Goal: Navigation & Orientation: Find specific page/section

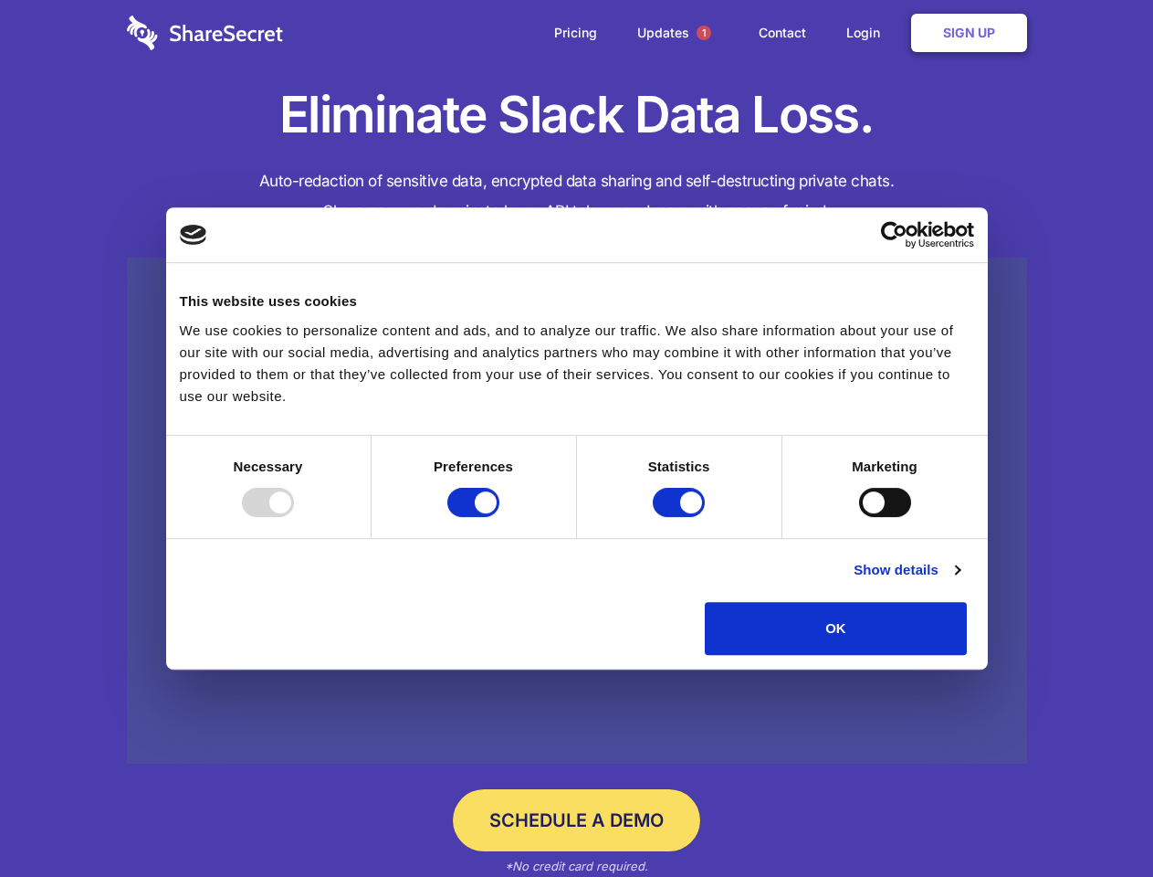
click at [294, 517] on div at bounding box center [268, 502] width 52 height 29
click at [499, 517] on input "Preferences" at bounding box center [473, 502] width 52 height 29
checkbox input "false"
click at [681, 517] on input "Statistics" at bounding box center [679, 502] width 52 height 29
checkbox input "false"
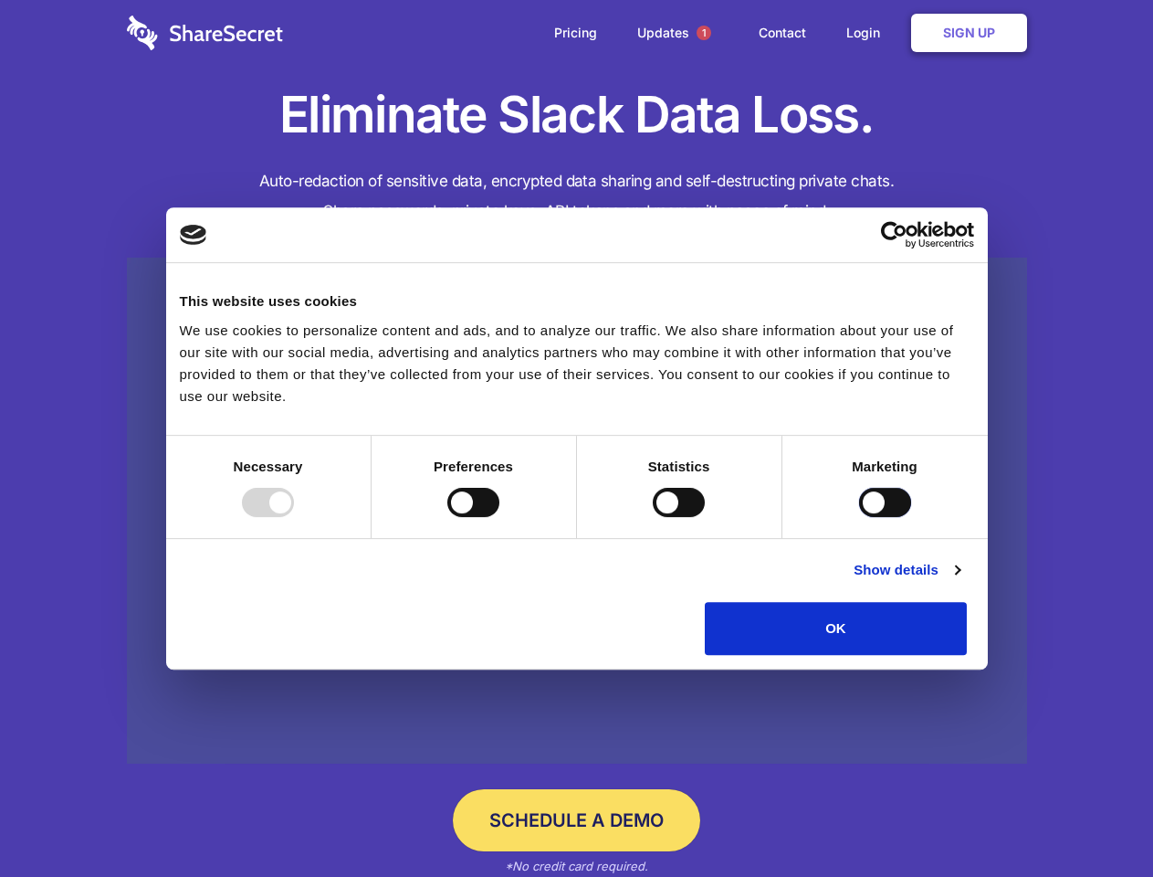
click at [859, 517] on input "Marketing" at bounding box center [885, 502] width 52 height 29
checkbox input "true"
click at [960, 581] on link "Show details" at bounding box center [907, 570] width 106 height 22
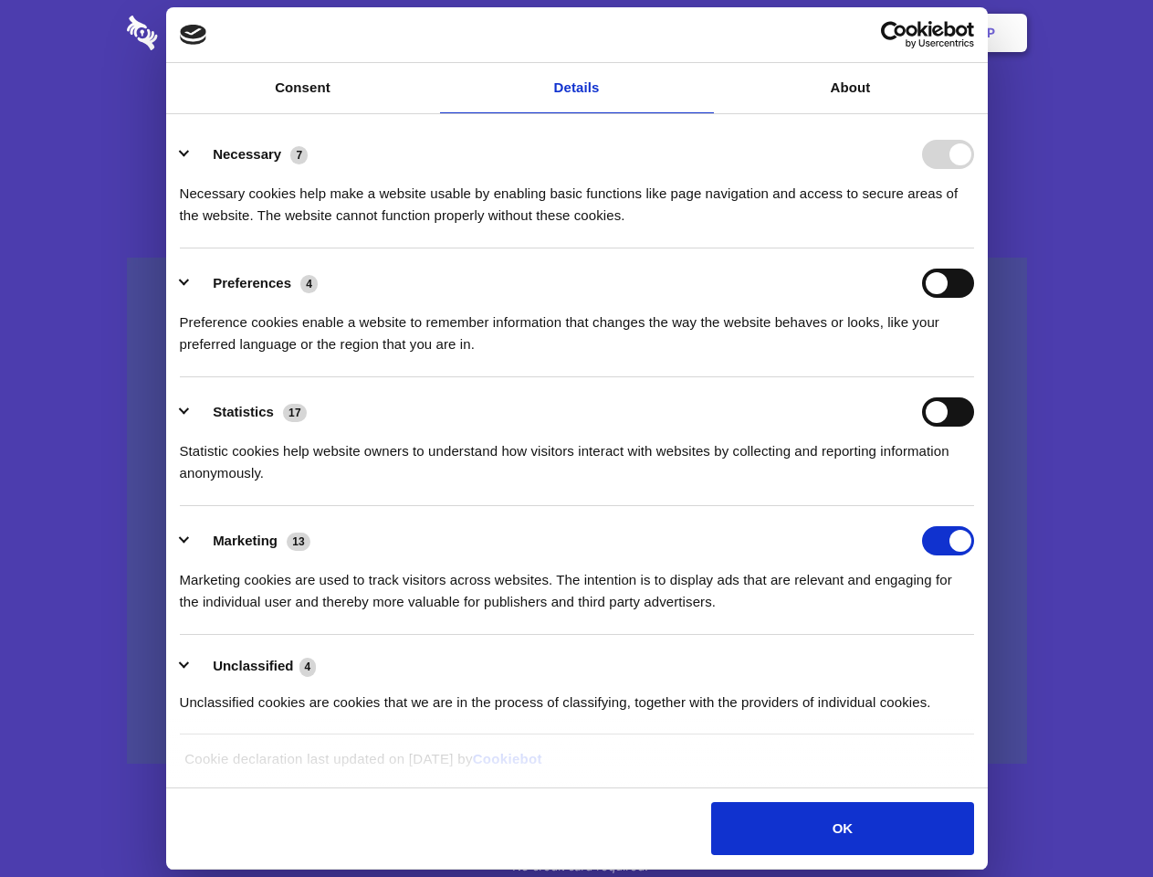
click at [974, 248] on li "Necessary 7 Necessary cookies help make a website usable by enabling basic func…" at bounding box center [577, 184] width 794 height 129
click at [703, 33] on span "1" at bounding box center [704, 33] width 15 height 15
